Goal: Browse casually: Explore the website without a specific task or goal

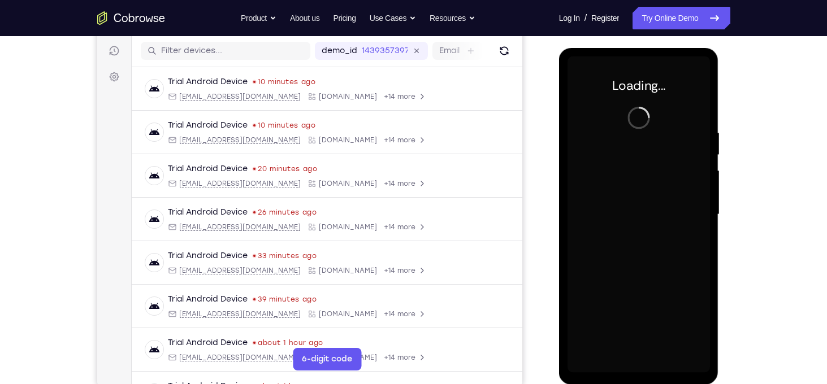
scroll to position [139, 0]
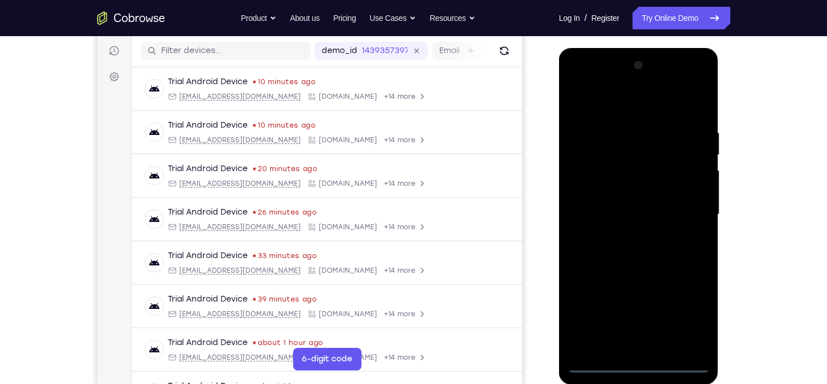
click at [638, 368] on div at bounding box center [639, 215] width 142 height 317
click at [685, 315] on div at bounding box center [639, 215] width 142 height 317
click at [581, 82] on div at bounding box center [639, 215] width 142 height 317
click at [683, 209] on div at bounding box center [639, 215] width 142 height 317
click at [624, 234] on div at bounding box center [639, 215] width 142 height 317
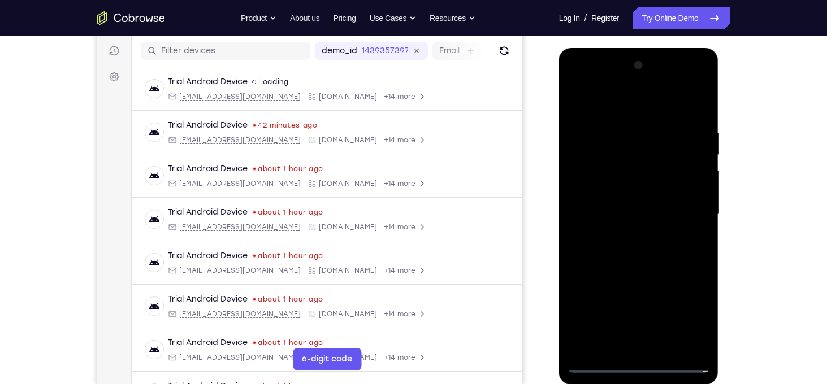
click at [607, 206] on div at bounding box center [639, 215] width 142 height 317
click at [598, 189] on div at bounding box center [639, 215] width 142 height 317
click at [618, 212] on div at bounding box center [639, 215] width 142 height 317
click at [637, 247] on div at bounding box center [639, 215] width 142 height 317
click at [688, 100] on div at bounding box center [639, 215] width 142 height 317
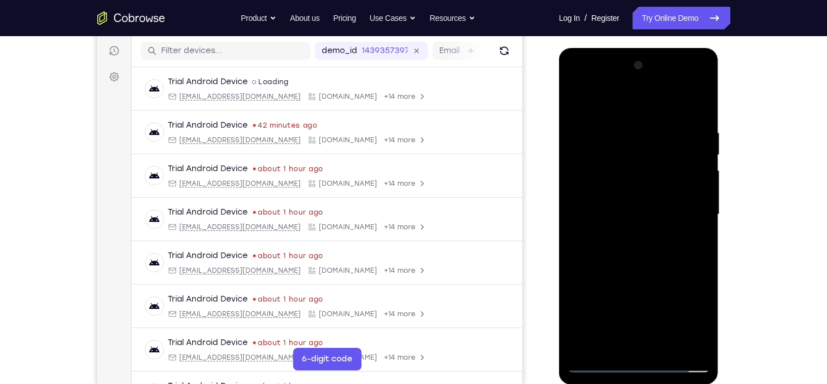
click at [668, 344] on div at bounding box center [639, 215] width 142 height 317
click at [653, 259] on div at bounding box center [639, 215] width 142 height 317
click at [688, 229] on div at bounding box center [639, 215] width 142 height 317
click at [634, 218] on div at bounding box center [639, 215] width 142 height 317
click at [641, 177] on div at bounding box center [639, 215] width 142 height 317
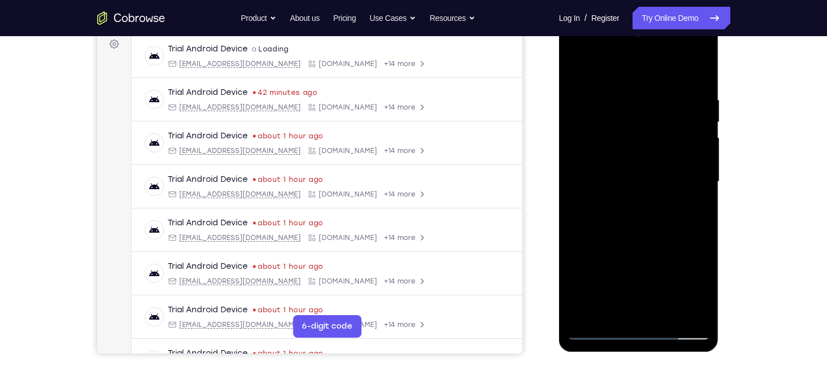
scroll to position [173, 0]
click at [634, 265] on div at bounding box center [639, 181] width 142 height 317
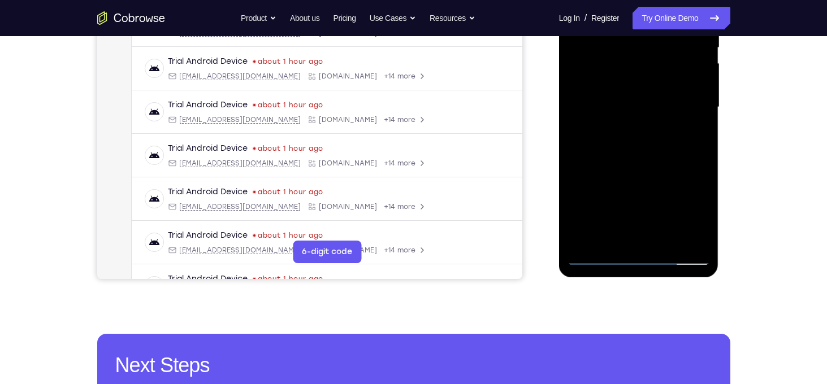
scroll to position [251, 0]
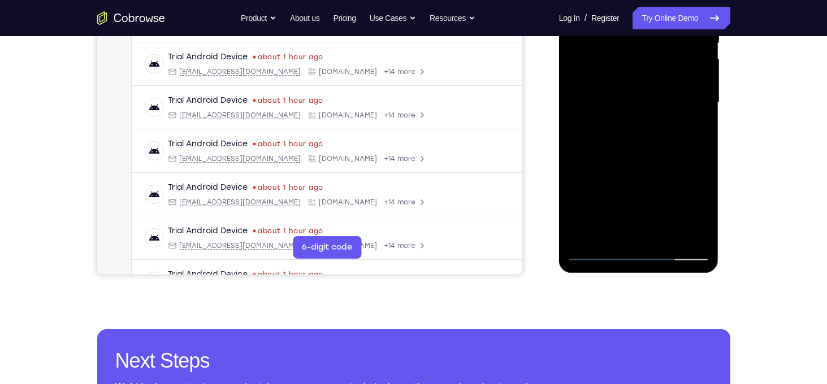
click at [589, 151] on div at bounding box center [639, 103] width 142 height 317
click at [608, 196] on div at bounding box center [639, 103] width 142 height 317
click at [611, 238] on div at bounding box center [639, 103] width 142 height 317
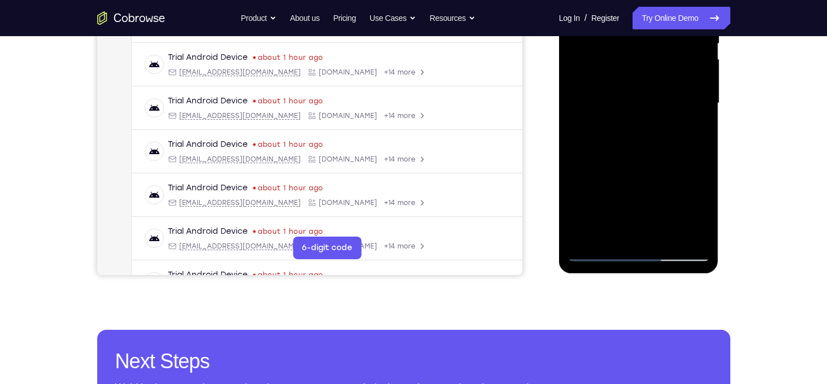
scroll to position [250, 0]
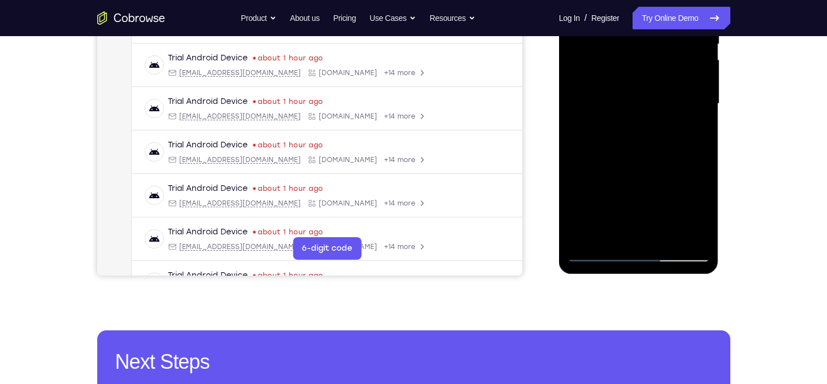
click at [656, 185] on div at bounding box center [639, 104] width 142 height 317
click at [696, 90] on div at bounding box center [639, 104] width 142 height 317
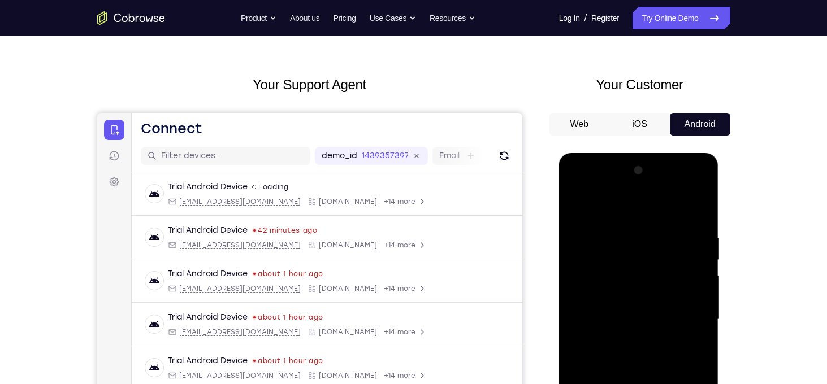
scroll to position [0, 0]
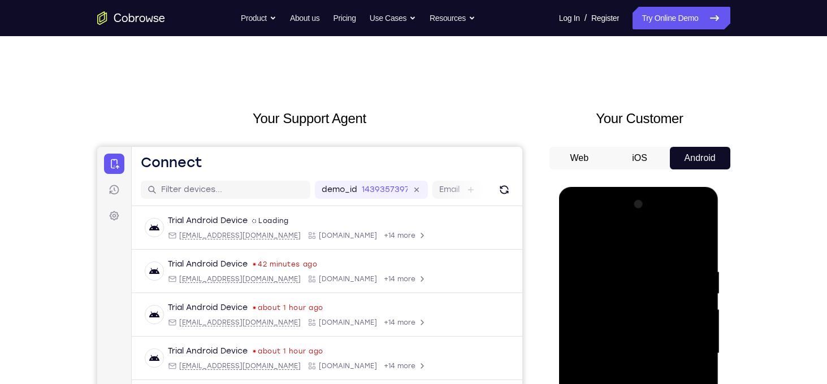
click at [577, 240] on div at bounding box center [639, 354] width 142 height 317
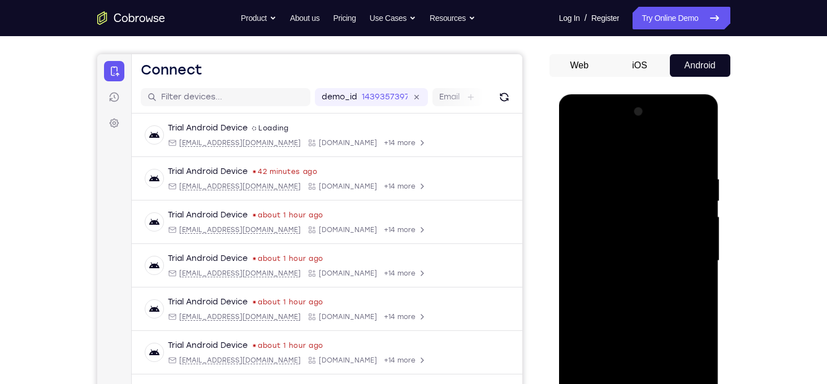
scroll to position [93, 0]
click at [577, 142] on div at bounding box center [639, 261] width 142 height 317
click at [576, 146] on div at bounding box center [639, 261] width 142 height 317
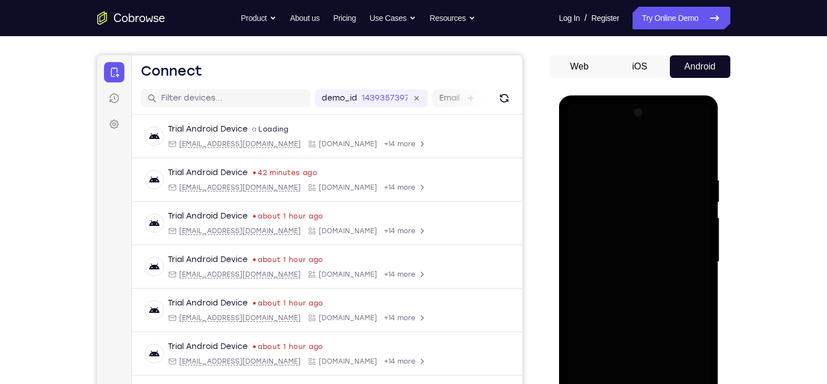
scroll to position [90, 0]
click at [574, 150] on div at bounding box center [639, 263] width 142 height 317
click at [582, 152] on div at bounding box center [639, 263] width 142 height 317
click at [579, 150] on div at bounding box center [639, 263] width 142 height 317
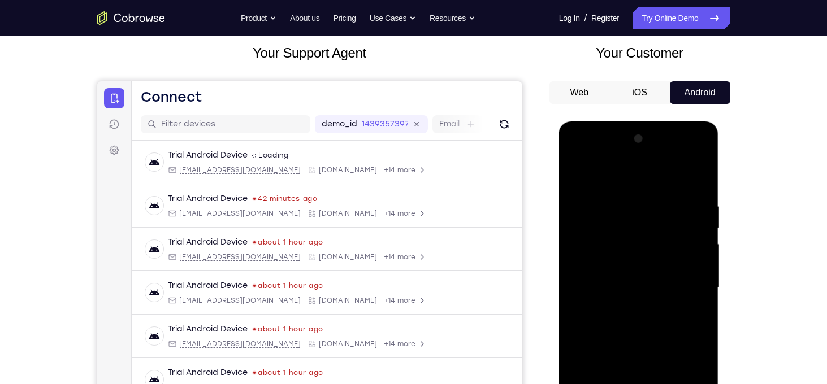
scroll to position [66, 0]
click at [578, 235] on div at bounding box center [639, 288] width 142 height 317
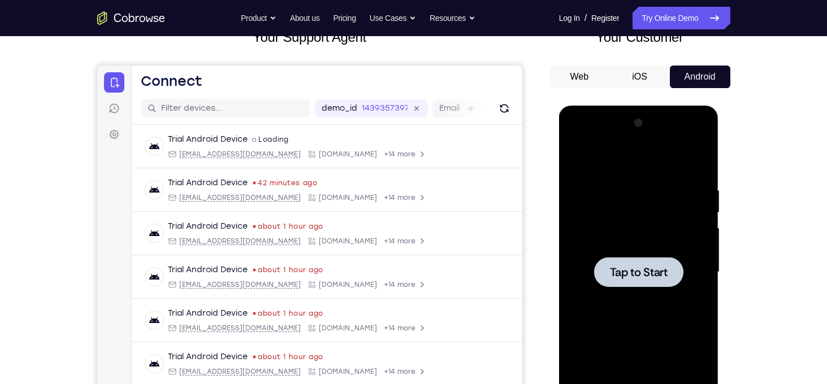
scroll to position [59, 0]
